Goal: Task Accomplishment & Management: Use online tool/utility

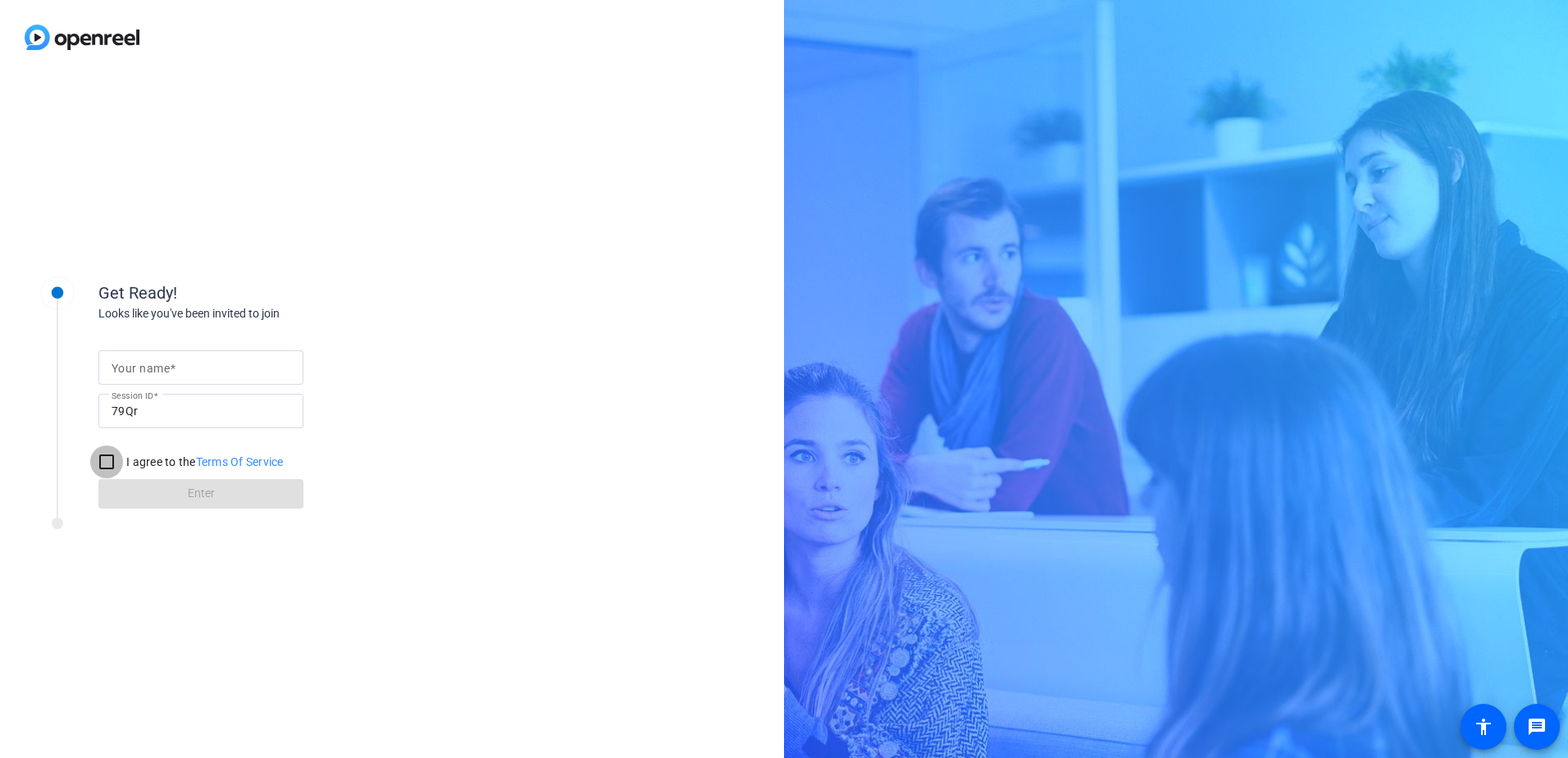
click at [97, 464] on input "I agree to the Terms Of Service" at bounding box center [107, 462] width 33 height 33
checkbox input "true"
click at [189, 505] on form "Your name Session ID 79Qr I agree to the Terms Of Service Enter" at bounding box center [200, 425] width 205 height 167
click at [162, 370] on mat-label "Your name" at bounding box center [140, 368] width 58 height 13
click at [162, 370] on input "Your name" at bounding box center [200, 367] width 179 height 20
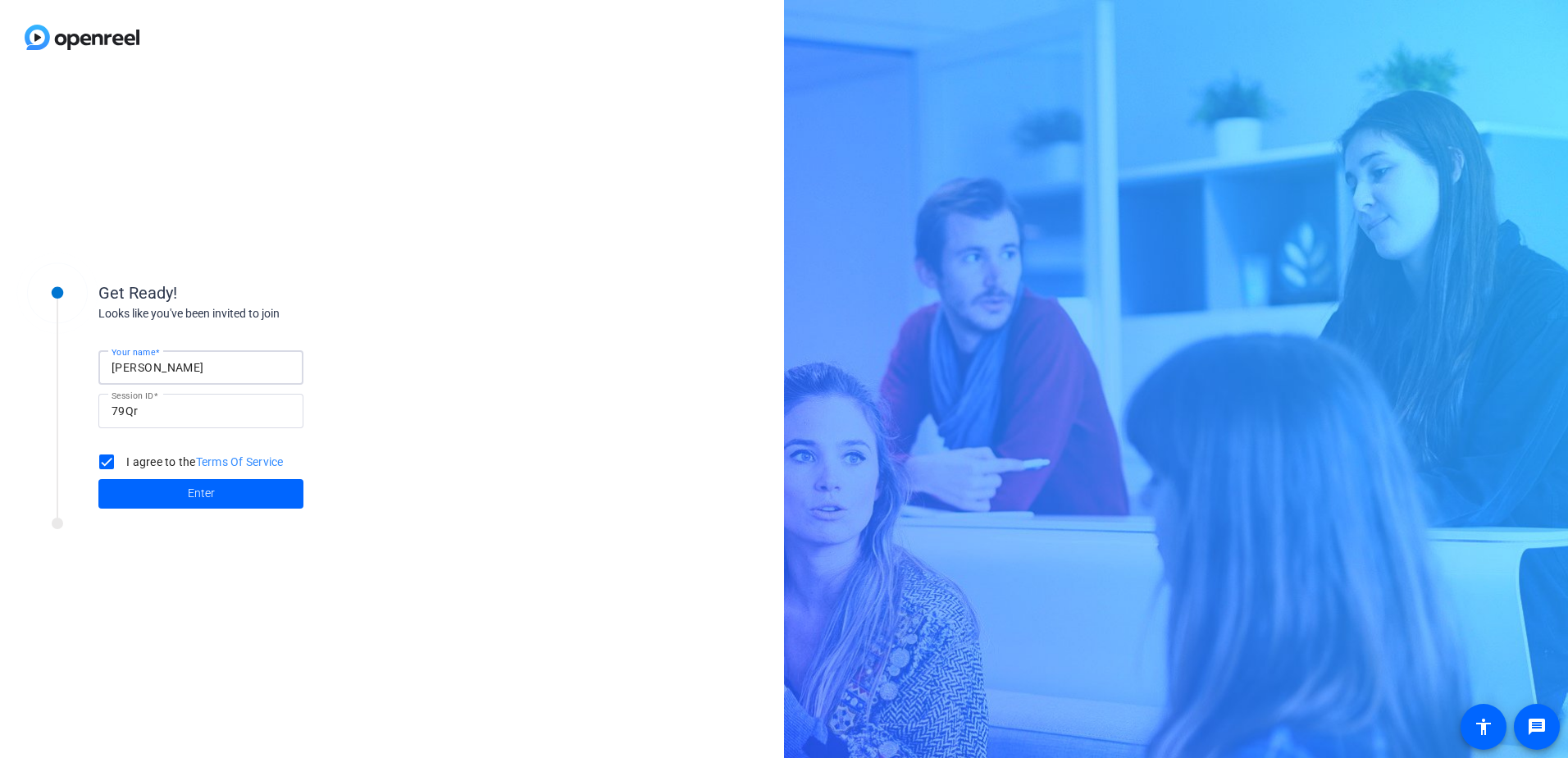
type input "[PERSON_NAME]"
click at [167, 486] on span at bounding box center [200, 493] width 205 height 39
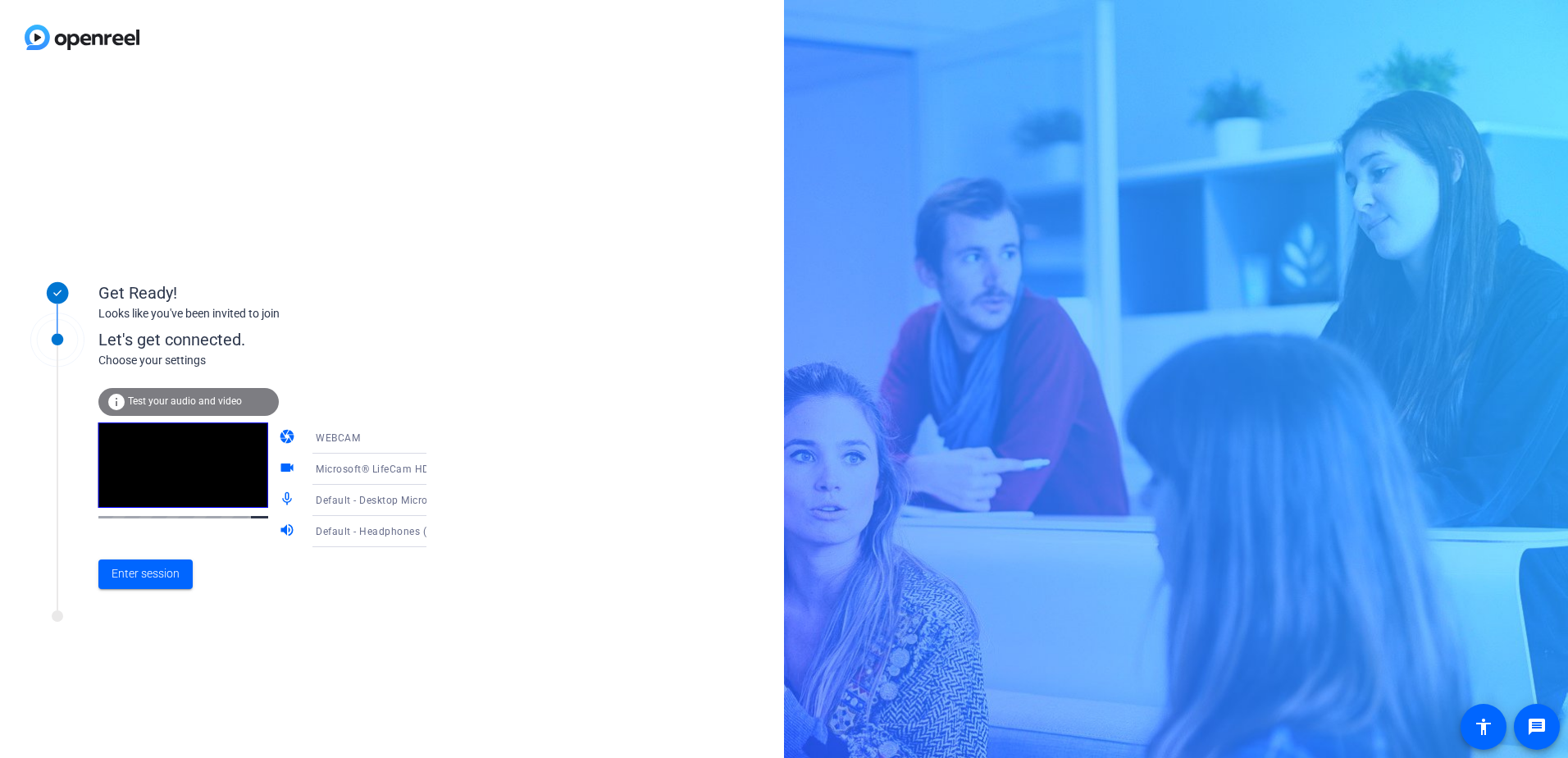
click at [439, 499] on icon at bounding box center [443, 500] width 8 height 4
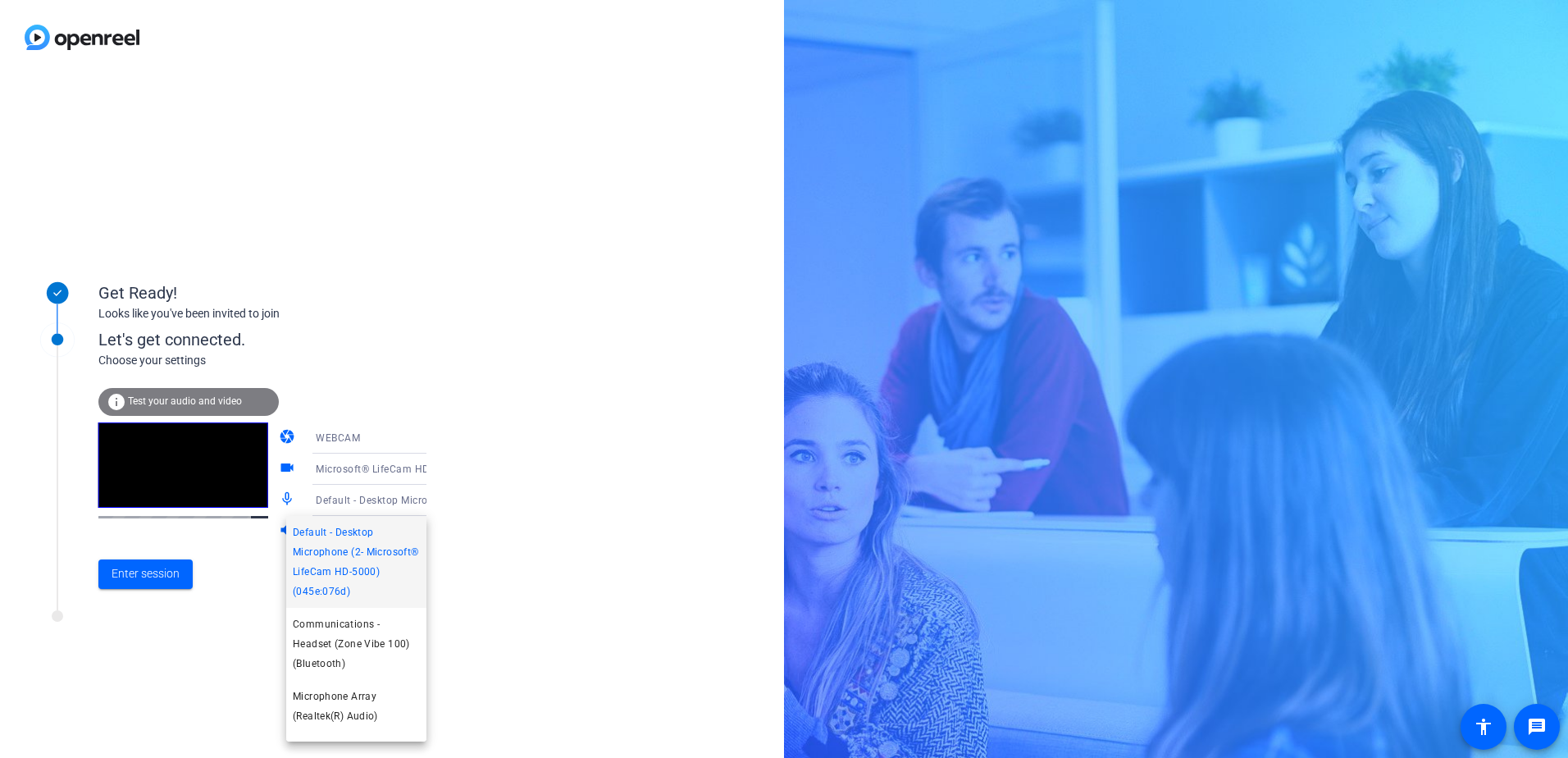
click at [537, 467] on div at bounding box center [784, 379] width 1568 height 758
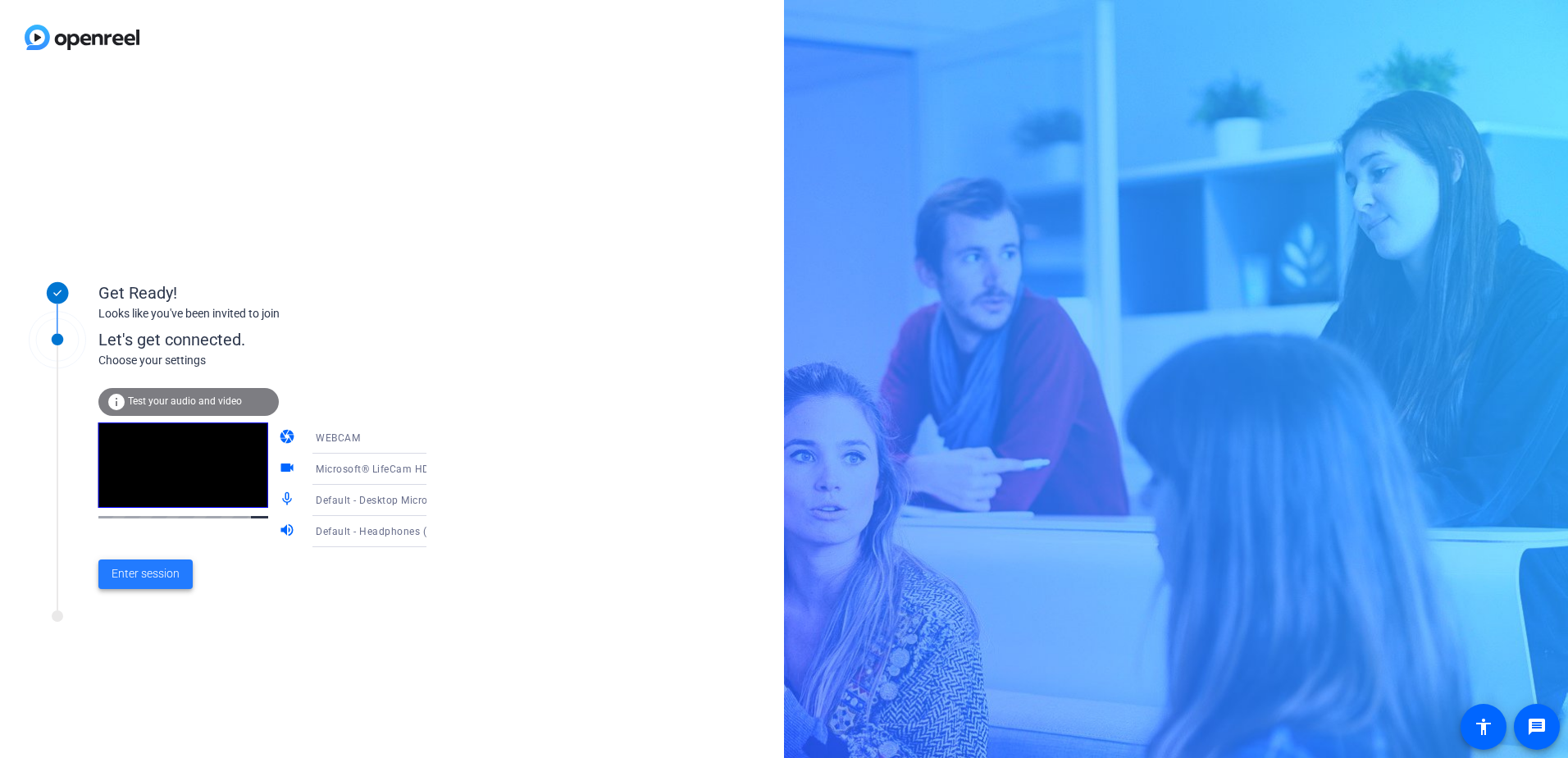
click at [165, 570] on span "Enter session" at bounding box center [145, 573] width 68 height 17
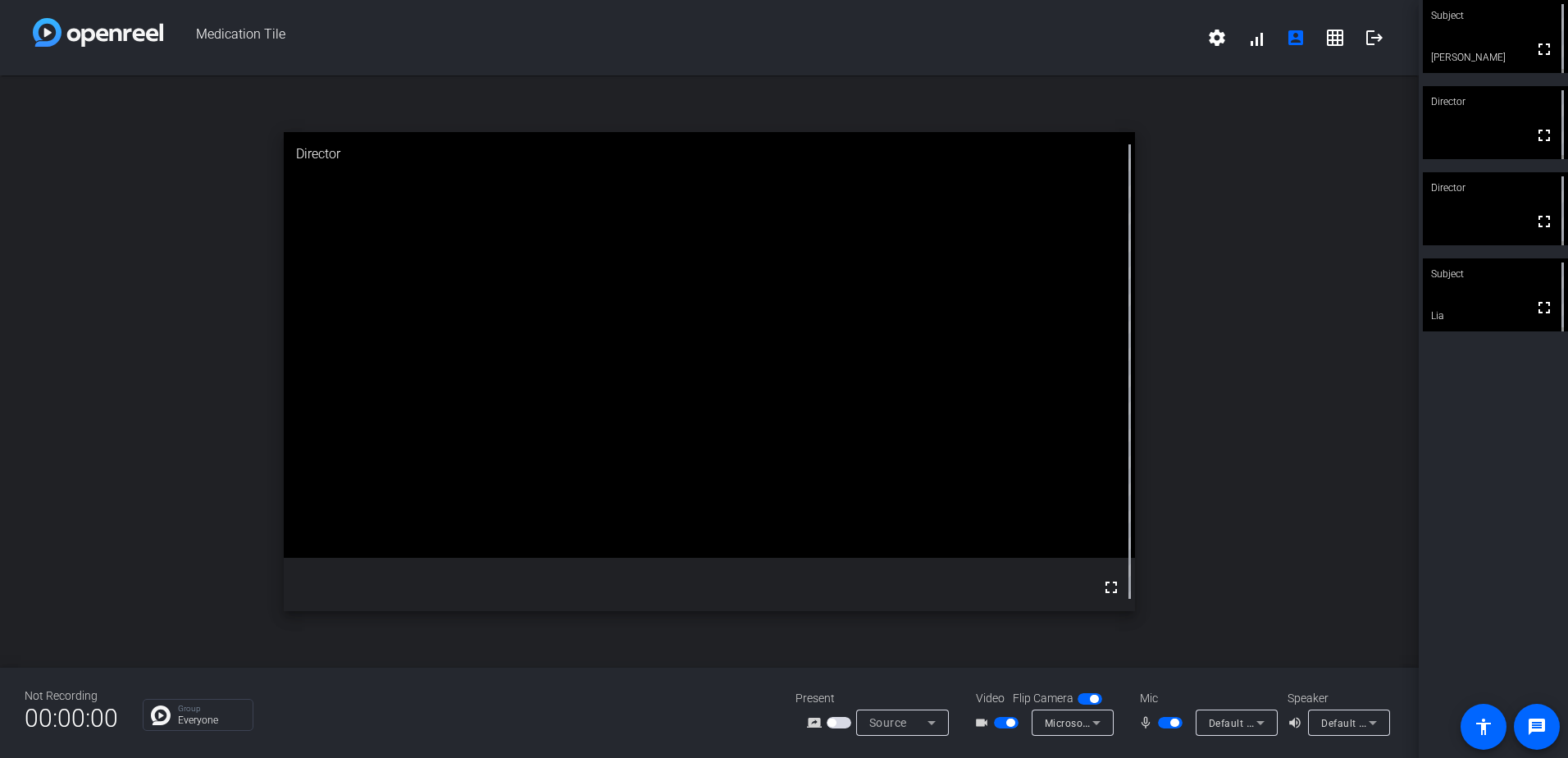
click at [1050, 723] on span "Microsoft® LifeCam HD-5000 (045e:076d)" at bounding box center [1146, 722] width 202 height 13
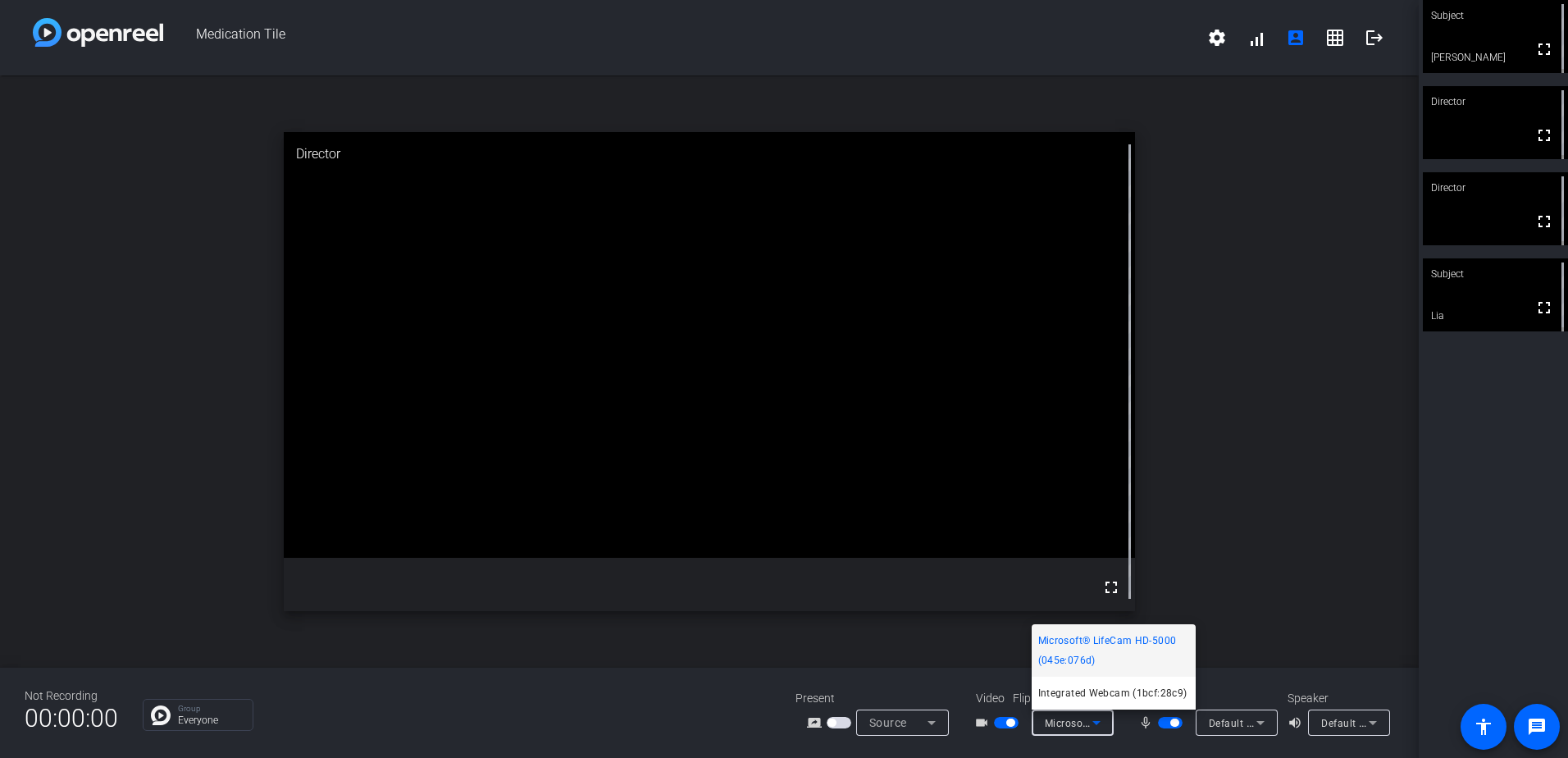
click at [1011, 724] on div at bounding box center [784, 379] width 1568 height 758
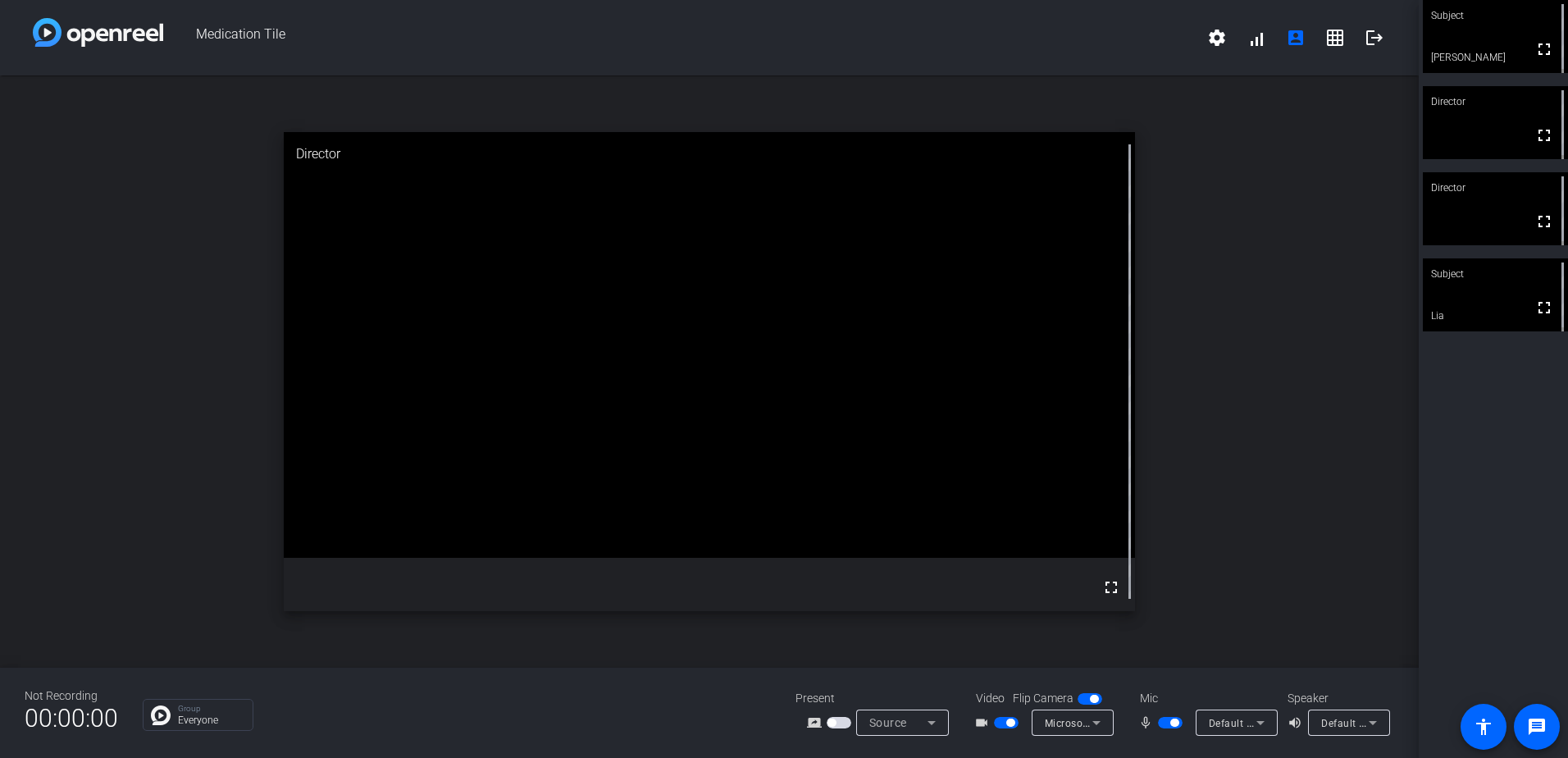
click at [1011, 724] on span "button" at bounding box center [1010, 721] width 8 height 8
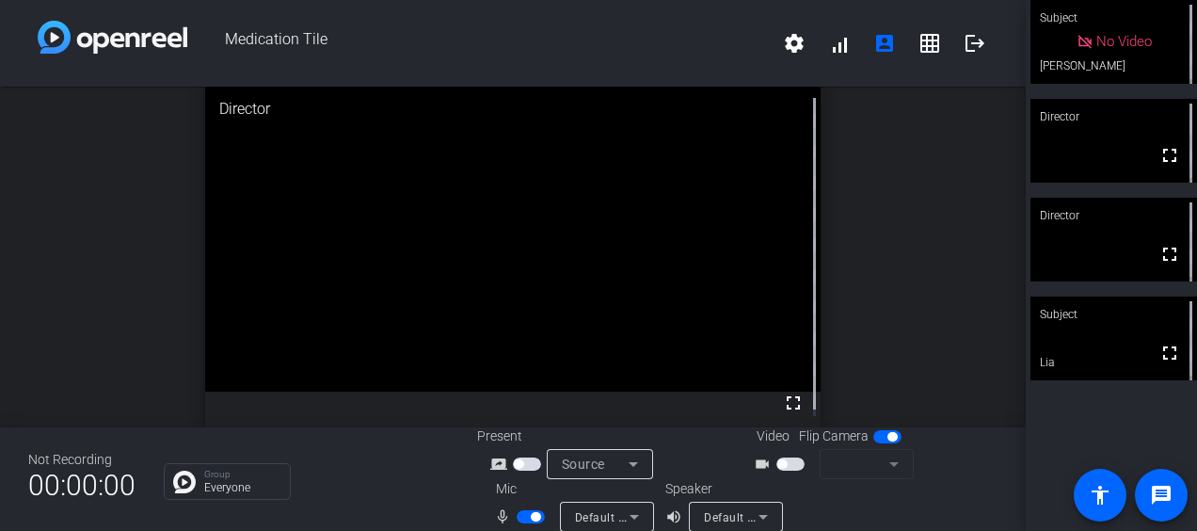
click at [759, 510] on icon at bounding box center [763, 516] width 23 height 23
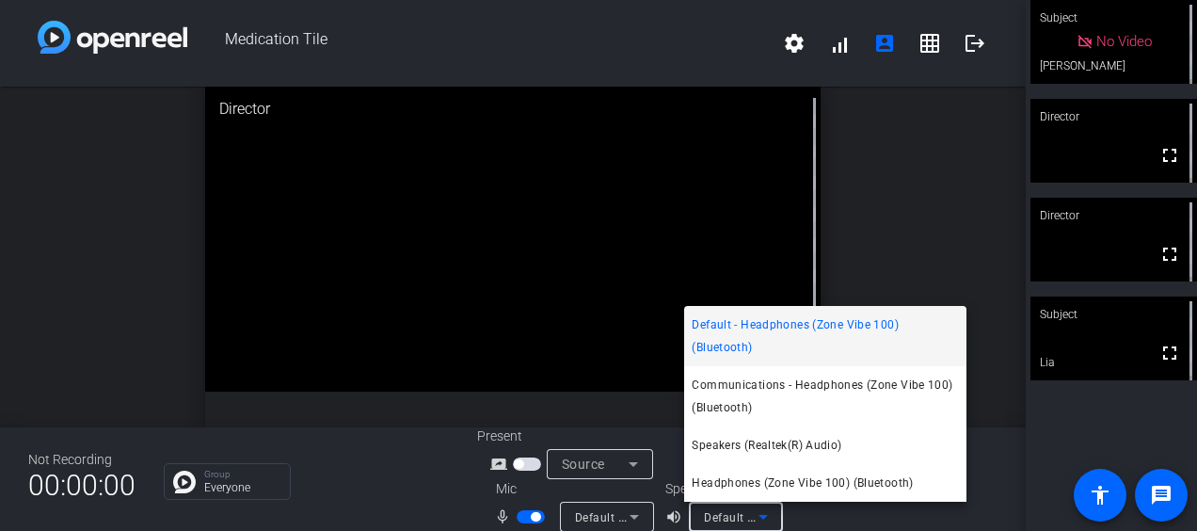
click at [879, 516] on div at bounding box center [598, 265] width 1197 height 531
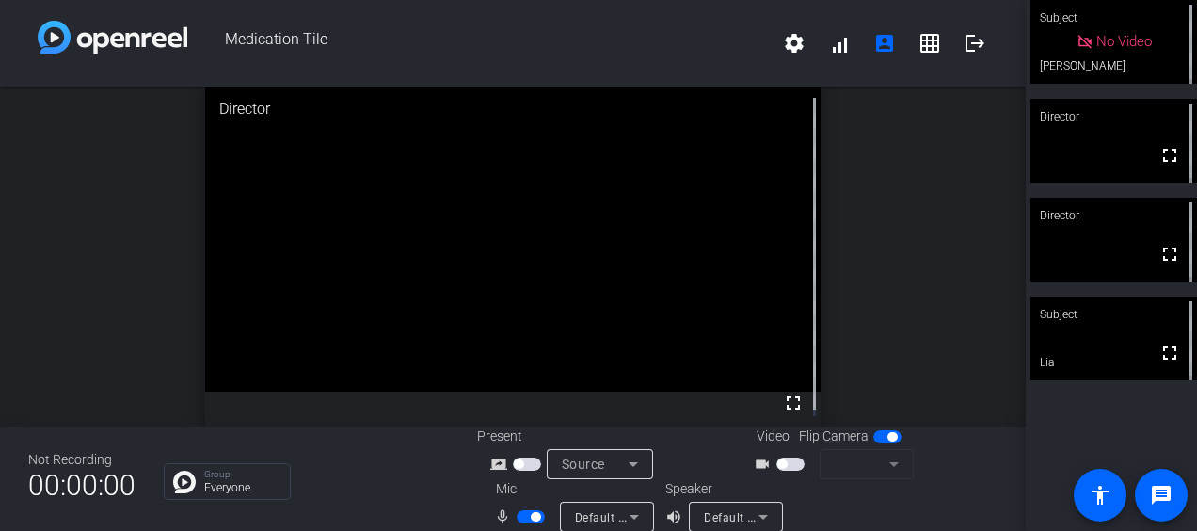
click at [876, 459] on mat-form-field at bounding box center [867, 464] width 94 height 30
click at [886, 461] on mat-form-field at bounding box center [867, 464] width 94 height 30
click at [886, 463] on mat-form-field at bounding box center [867, 464] width 94 height 30
drag, startPoint x: 792, startPoint y: 461, endPoint x: 855, endPoint y: 459, distance: 62.1
click at [792, 461] on span "button" at bounding box center [790, 463] width 28 height 13
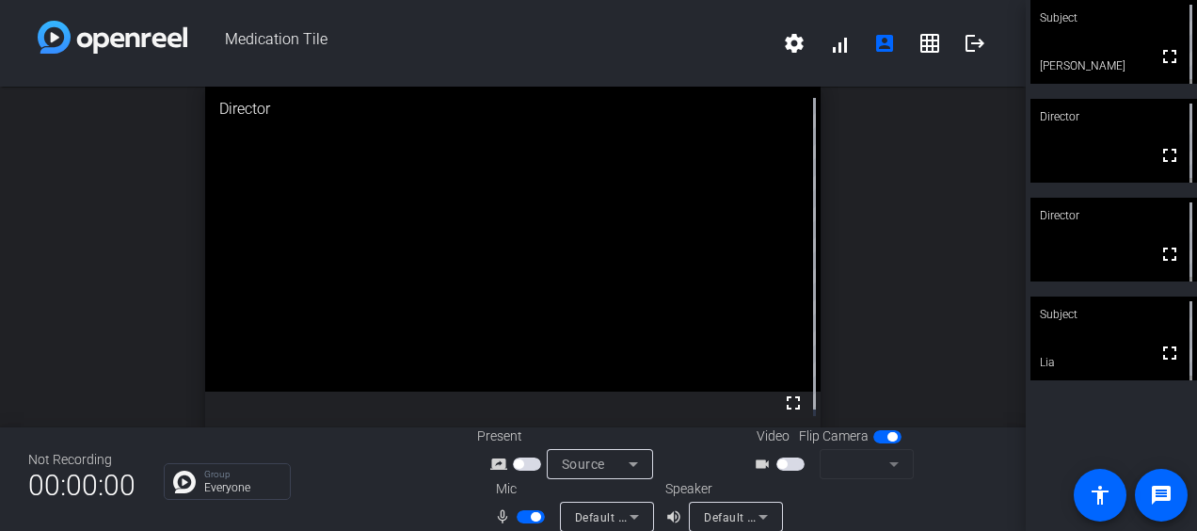
click at [789, 459] on span "button" at bounding box center [790, 463] width 28 height 13
click at [787, 463] on span "button" at bounding box center [790, 463] width 28 height 13
click at [792, 463] on span "button" at bounding box center [790, 463] width 28 height 13
click at [886, 467] on mat-form-field at bounding box center [867, 464] width 94 height 30
click at [789, 461] on span "button" at bounding box center [790, 463] width 28 height 13
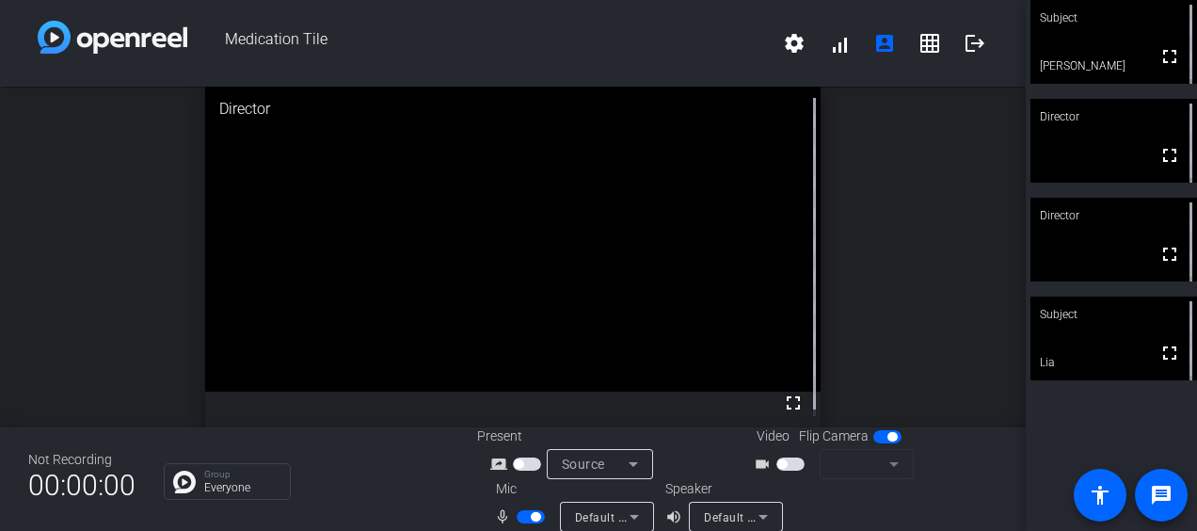
drag, startPoint x: 773, startPoint y: 463, endPoint x: 794, endPoint y: 463, distance: 21.6
click at [794, 463] on button "button" at bounding box center [790, 463] width 28 height 13
click at [866, 466] on mat-form-field at bounding box center [867, 464] width 94 height 30
click at [788, 461] on span "button" at bounding box center [790, 463] width 28 height 13
click at [879, 461] on mat-form-field at bounding box center [867, 464] width 94 height 30
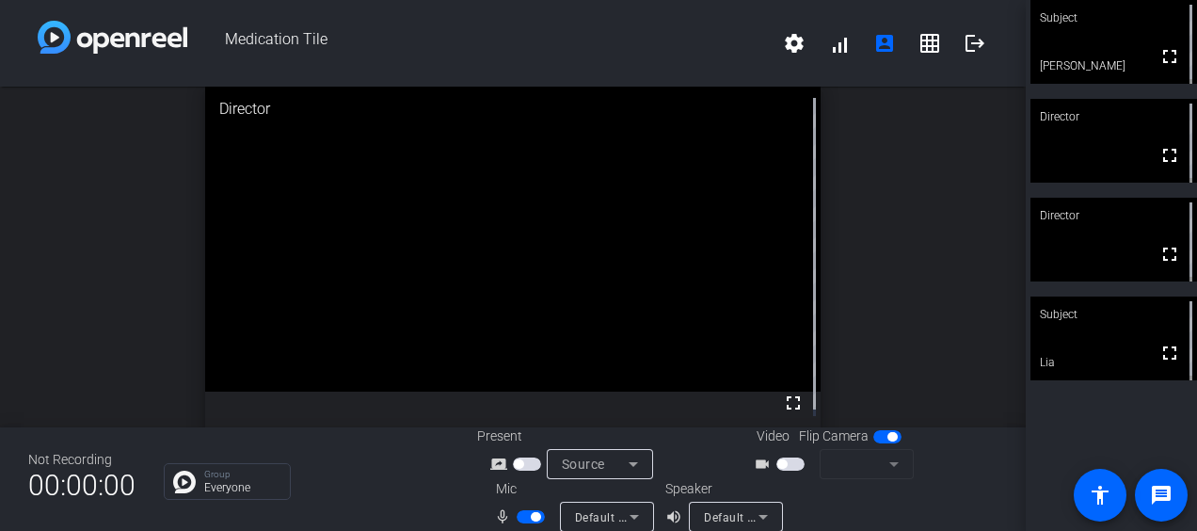
click at [784, 464] on span "button" at bounding box center [790, 463] width 28 height 13
click at [892, 463] on mat-form-field at bounding box center [867, 464] width 94 height 30
click at [783, 465] on span "button" at bounding box center [790, 463] width 28 height 13
click at [762, 465] on mat-icon "videocam_outline" at bounding box center [765, 464] width 23 height 23
click at [777, 461] on span "button" at bounding box center [781, 463] width 9 height 9
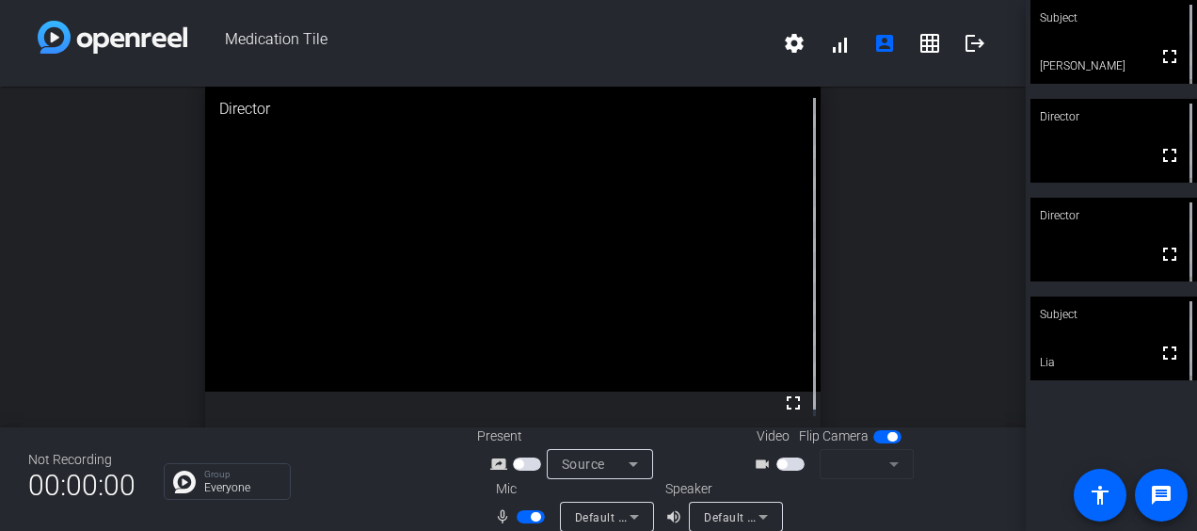
click at [890, 461] on mat-form-field at bounding box center [867, 464] width 94 height 30
click at [884, 468] on mat-form-field at bounding box center [867, 464] width 94 height 30
click at [875, 456] on mat-form-field at bounding box center [867, 464] width 94 height 30
click at [783, 457] on span "button" at bounding box center [790, 463] width 28 height 13
click at [890, 462] on mat-form-field at bounding box center [867, 464] width 94 height 30
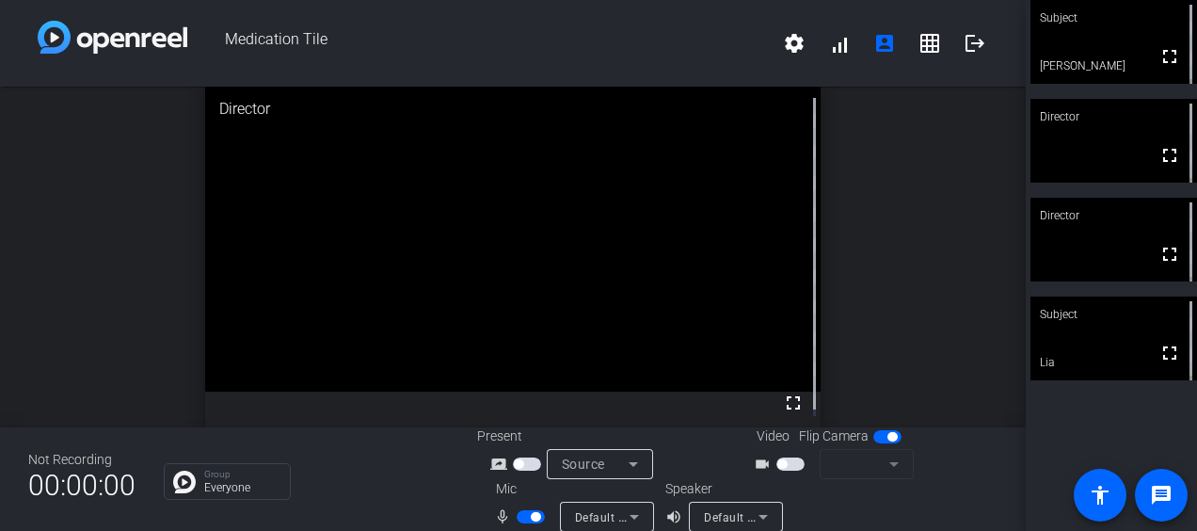
click at [781, 466] on span "button" at bounding box center [790, 463] width 28 height 13
click at [857, 465] on mat-form-field at bounding box center [867, 464] width 94 height 30
click at [883, 463] on mat-form-field at bounding box center [867, 464] width 94 height 30
click at [790, 459] on span "button" at bounding box center [790, 463] width 28 height 13
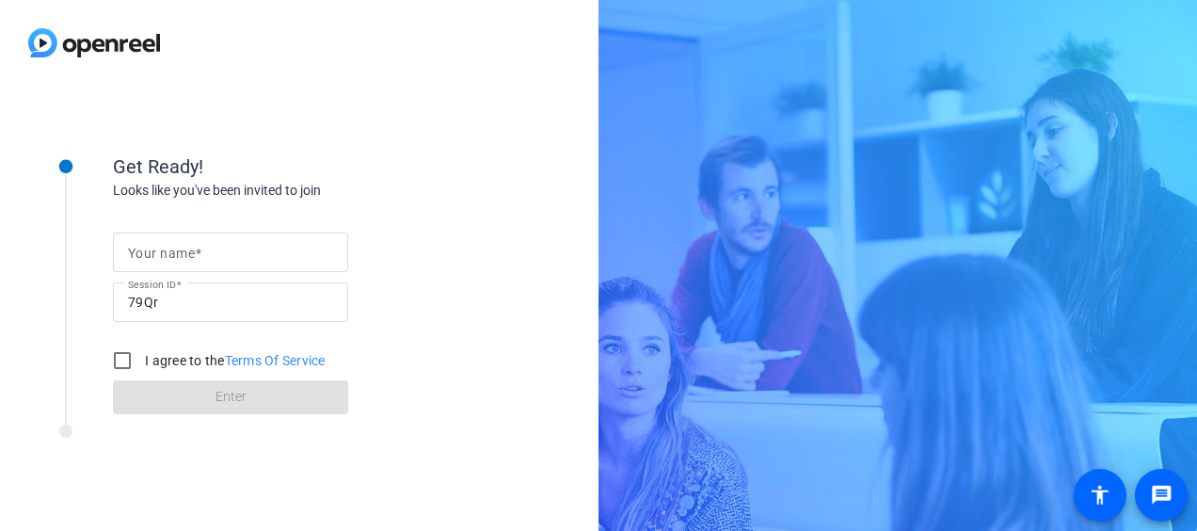
click at [200, 258] on span at bounding box center [198, 253] width 7 height 15
click at [200, 258] on input "Your name" at bounding box center [230, 252] width 205 height 23
type input "E"
type input "[PERSON_NAME]"
click at [124, 361] on input "I agree to the Terms Of Service" at bounding box center [123, 361] width 38 height 38
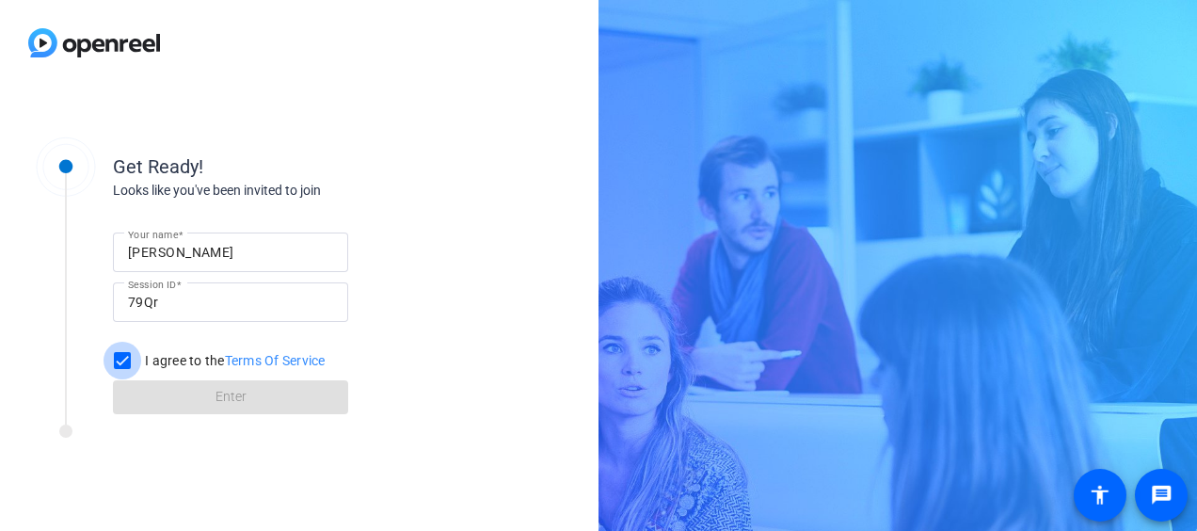
checkbox input "true"
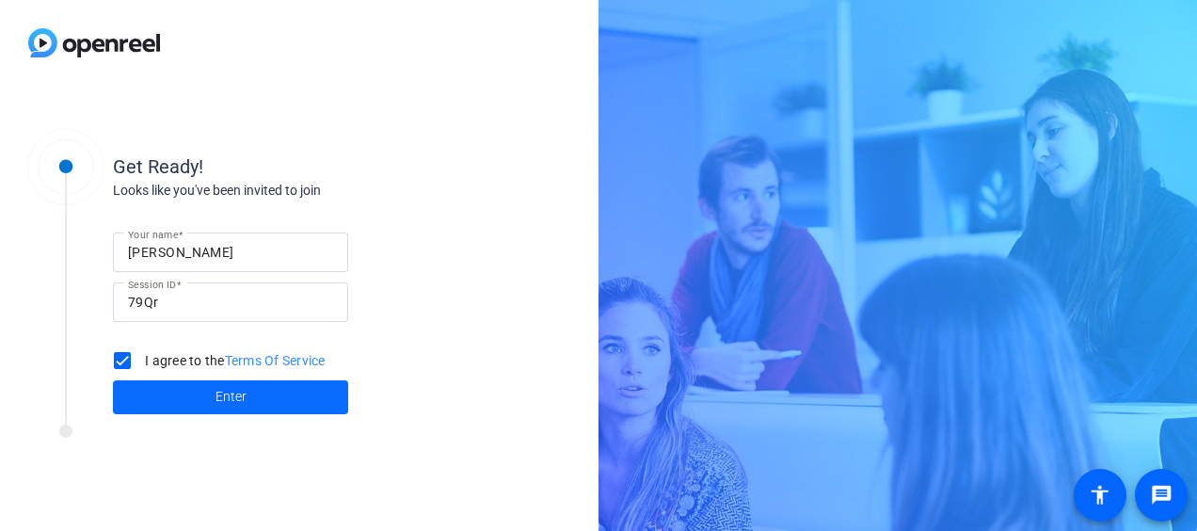
click at [213, 390] on span at bounding box center [230, 397] width 235 height 45
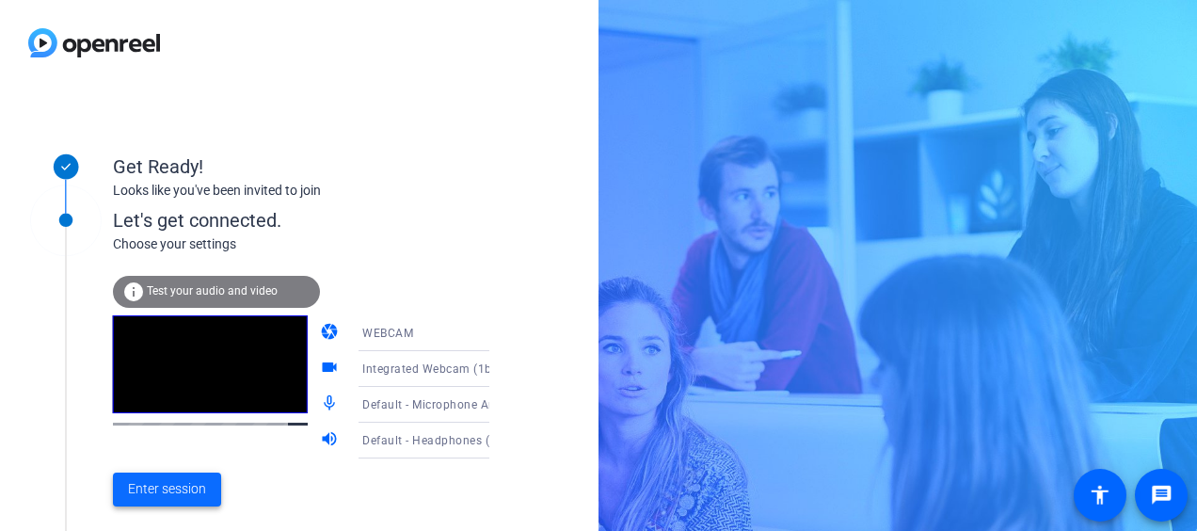
click at [150, 478] on span at bounding box center [167, 489] width 108 height 45
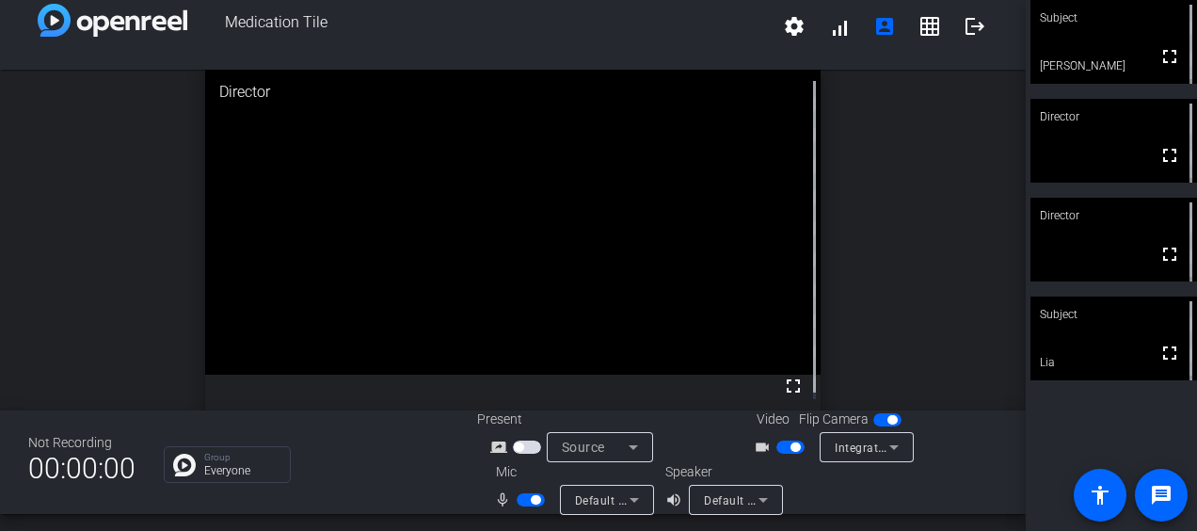
scroll to position [22, 0]
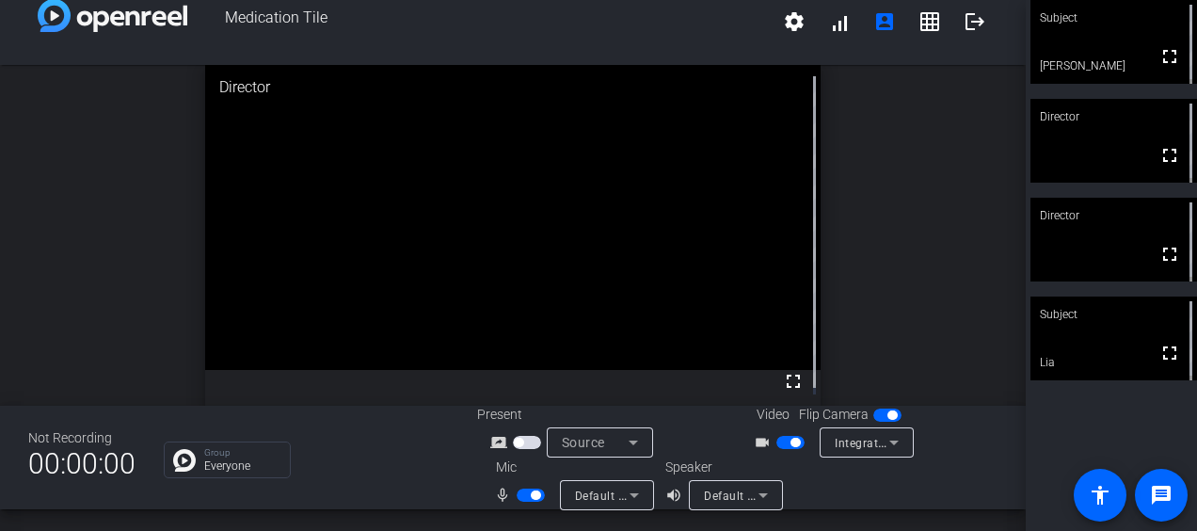
click at [524, 440] on span "button" at bounding box center [527, 442] width 28 height 13
click at [634, 440] on icon at bounding box center [633, 442] width 23 height 23
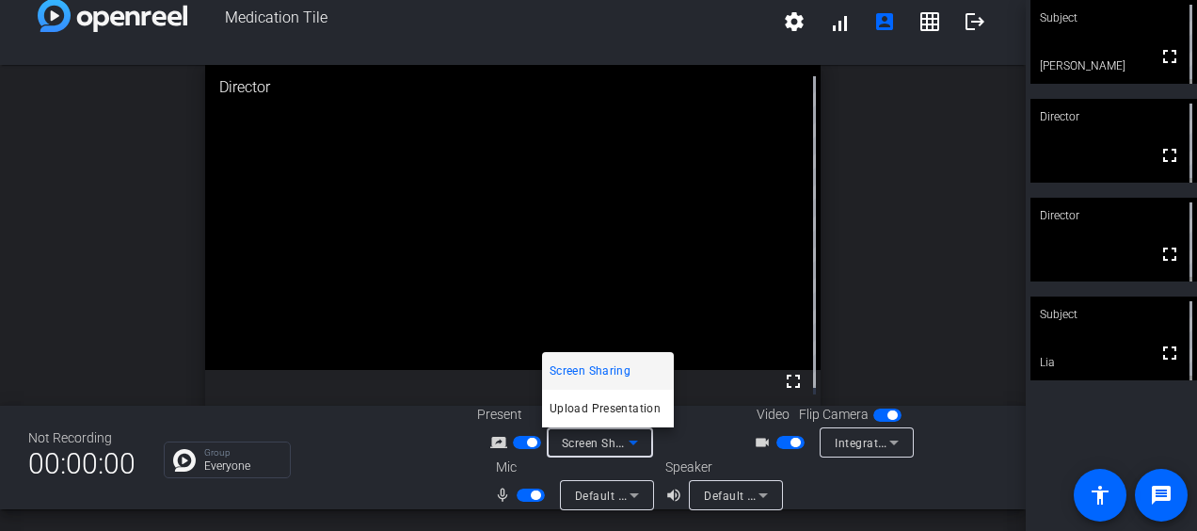
click at [624, 443] on div at bounding box center [598, 265] width 1197 height 531
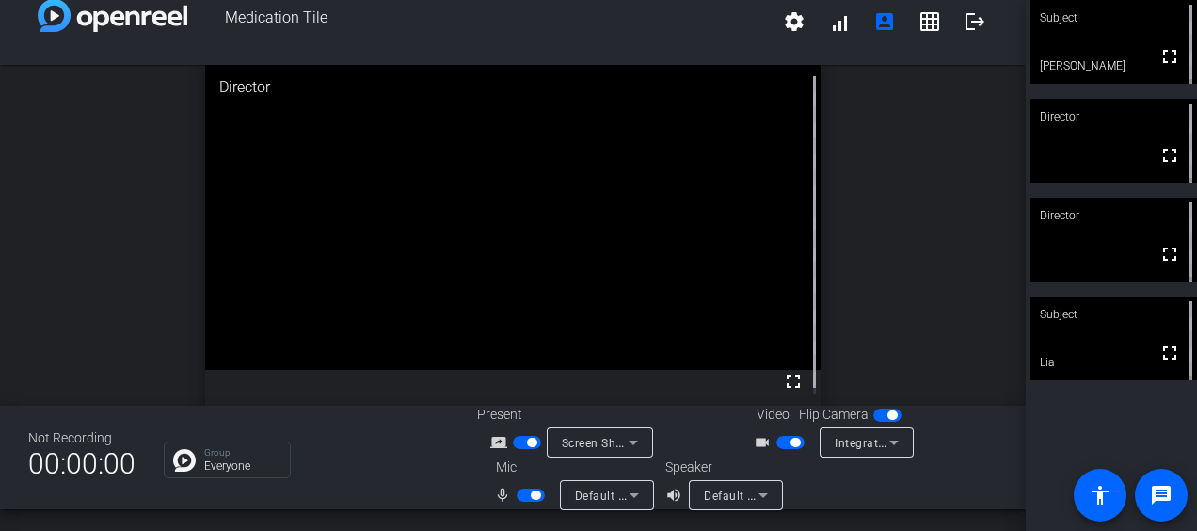
click at [629, 443] on icon at bounding box center [633, 442] width 9 height 5
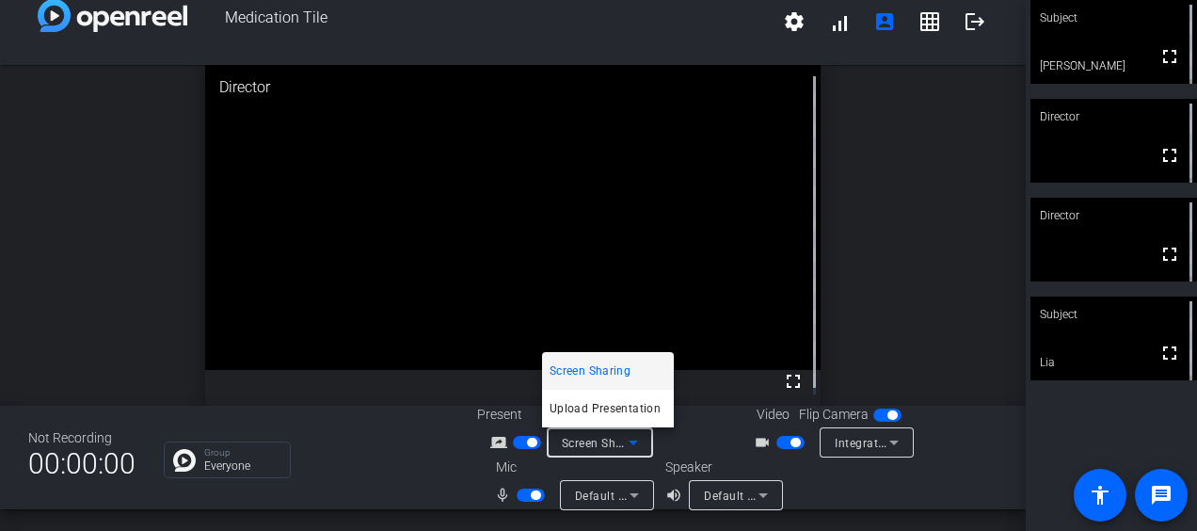
click at [619, 369] on span "Screen Sharing" at bounding box center [590, 371] width 81 height 23
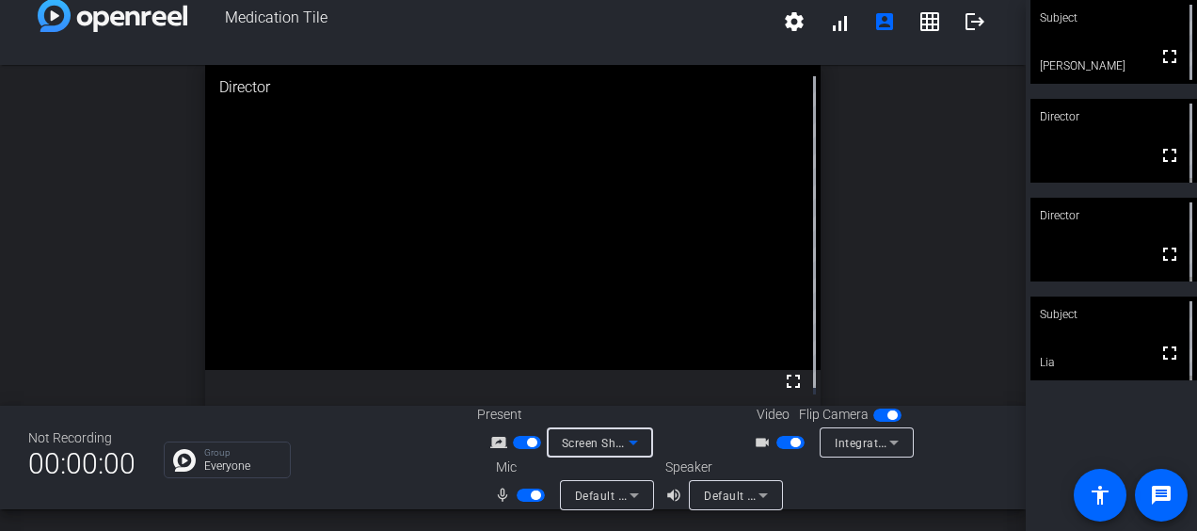
click at [629, 440] on icon at bounding box center [633, 442] width 9 height 5
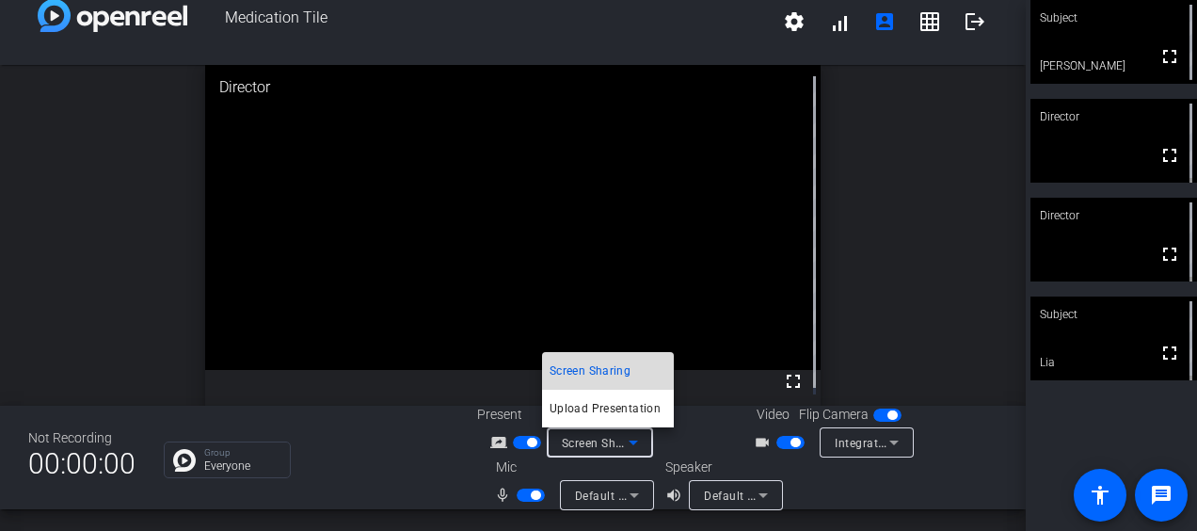
click at [599, 365] on span "Screen Sharing" at bounding box center [590, 371] width 81 height 23
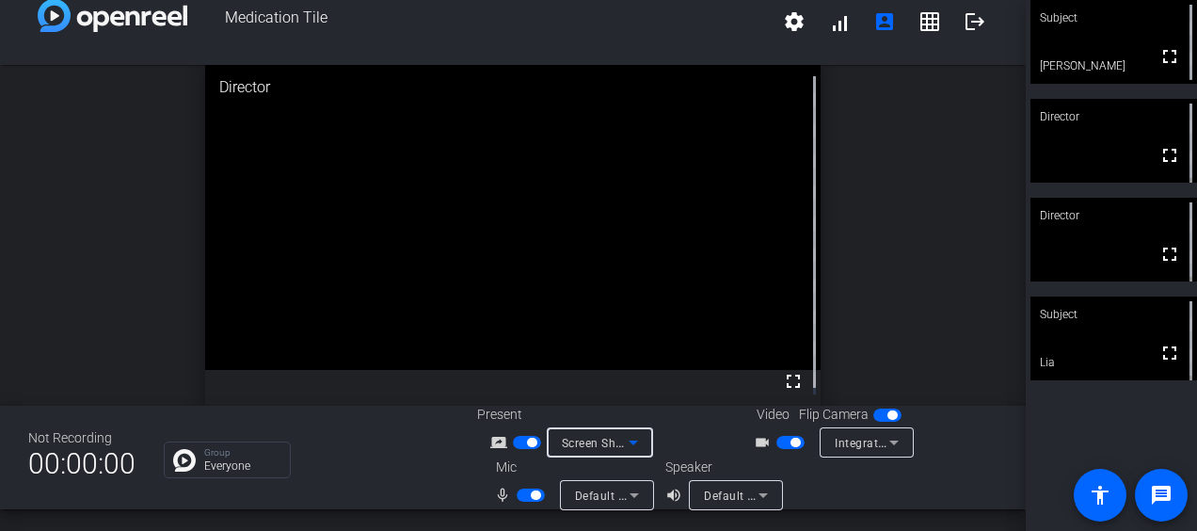
click at [521, 449] on mat-slide-toggle at bounding box center [529, 442] width 32 height 20
click at [527, 440] on span "button" at bounding box center [531, 442] width 9 height 9
click at [616, 439] on span "Screen Sharing" at bounding box center [603, 442] width 83 height 15
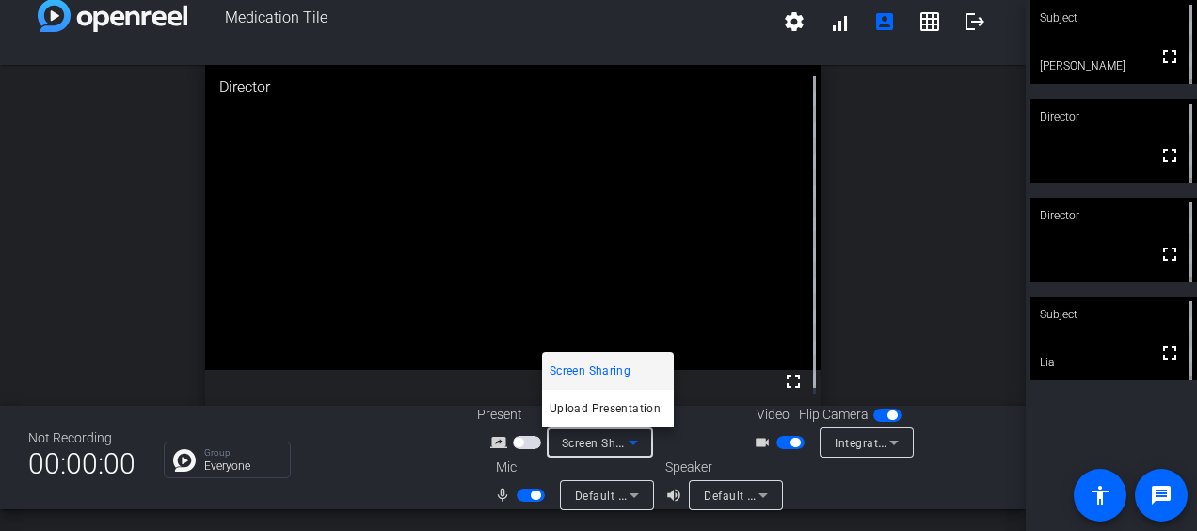
click at [518, 440] on div at bounding box center [598, 265] width 1197 height 531
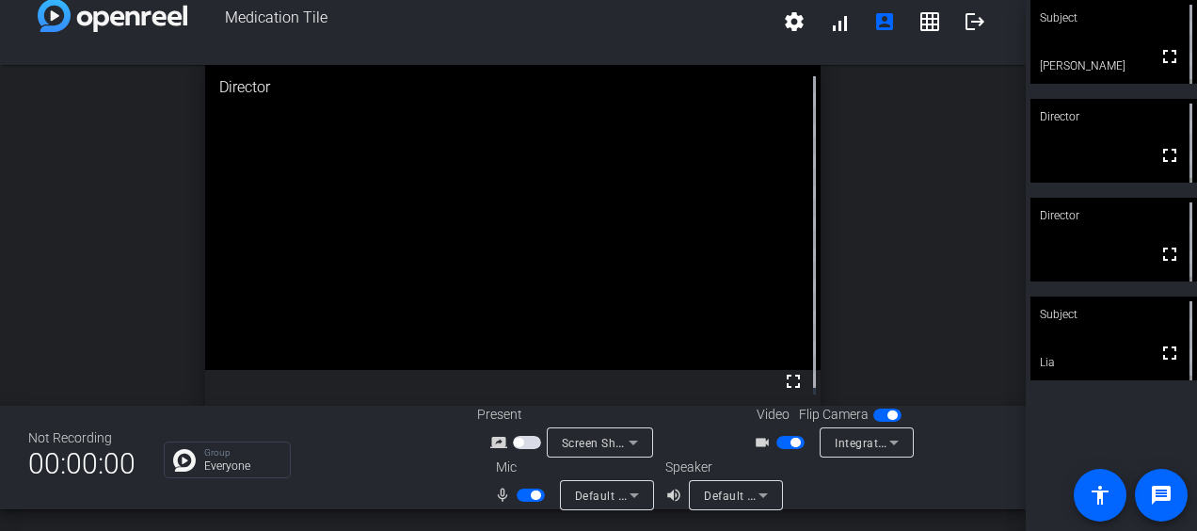
click at [528, 440] on span "button" at bounding box center [527, 442] width 28 height 13
